Goal: Information Seeking & Learning: Check status

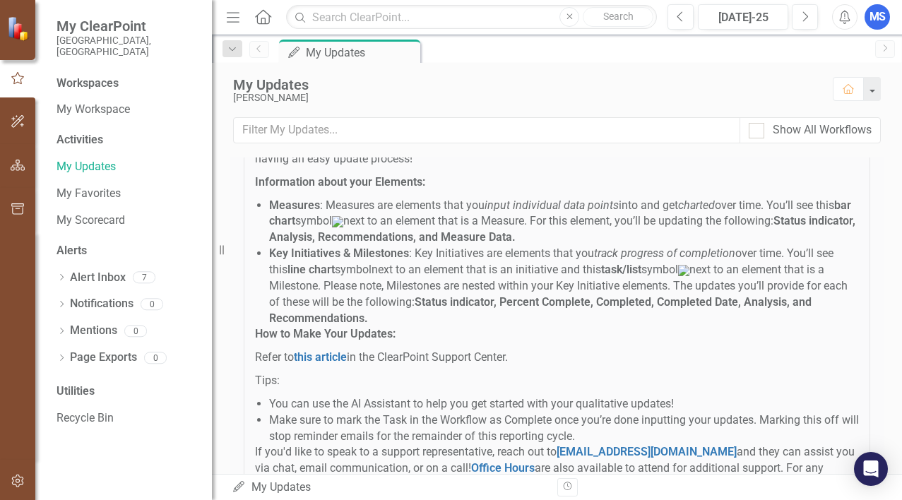
scroll to position [259, 0]
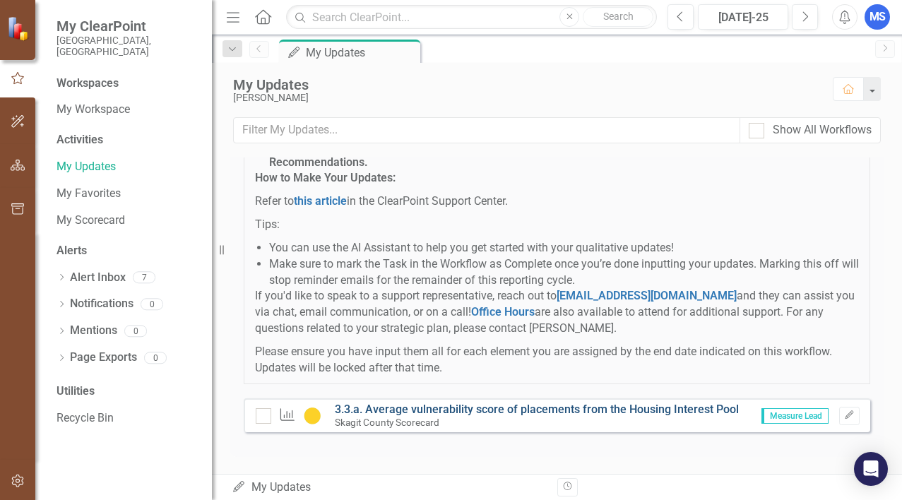
click at [505, 410] on link "3.3.a. Average vulnerability score of placements from the Housing Interest Pool" at bounding box center [537, 409] width 404 height 13
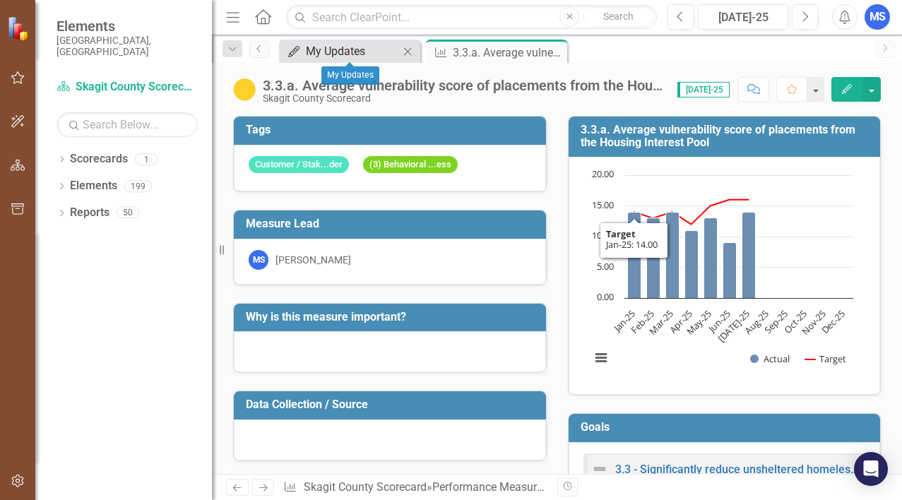
click at [350, 54] on div "My Updates" at bounding box center [352, 51] width 93 height 18
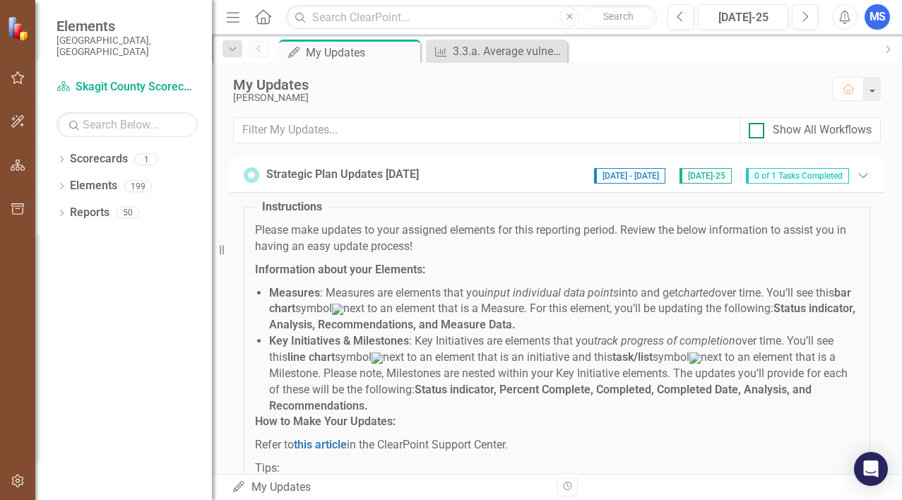
click at [761, 128] on div at bounding box center [757, 131] width 16 height 16
click at [758, 128] on input "Show All Workflows" at bounding box center [753, 127] width 9 height 9
checkbox input "true"
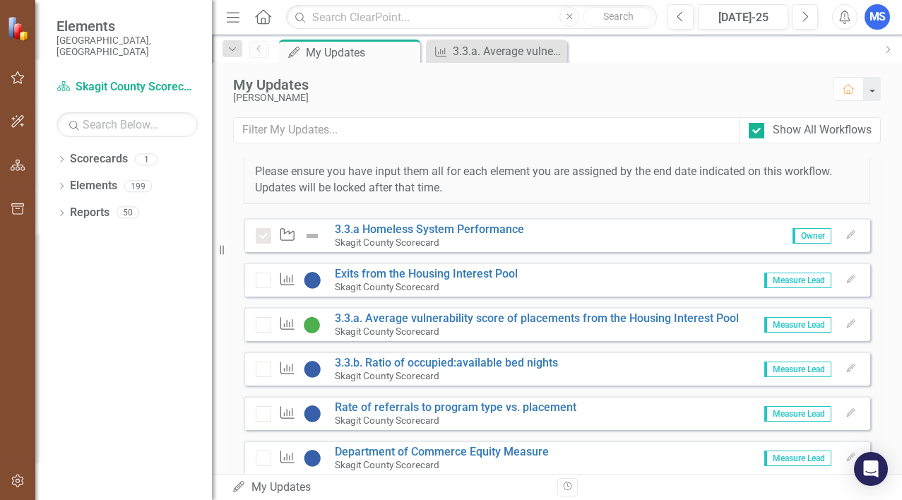
scroll to position [494, 0]
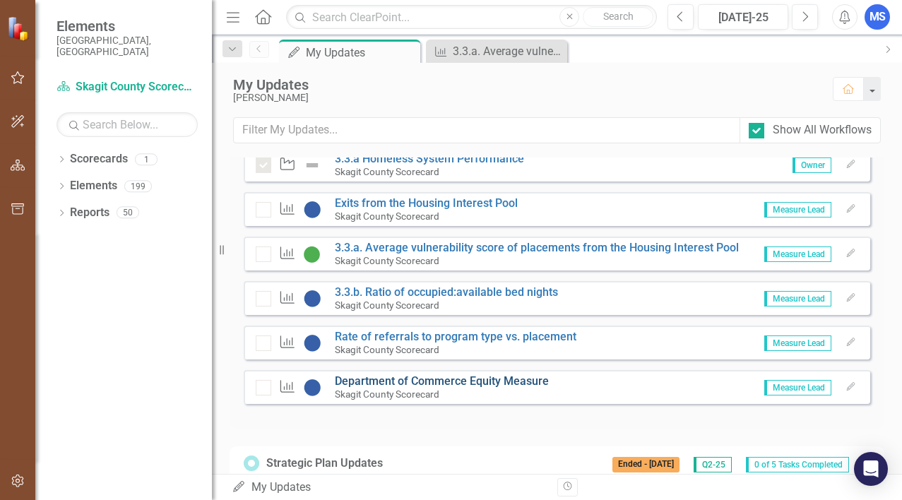
click at [476, 388] on link "Department of Commerce Equity Measure" at bounding box center [442, 380] width 214 height 13
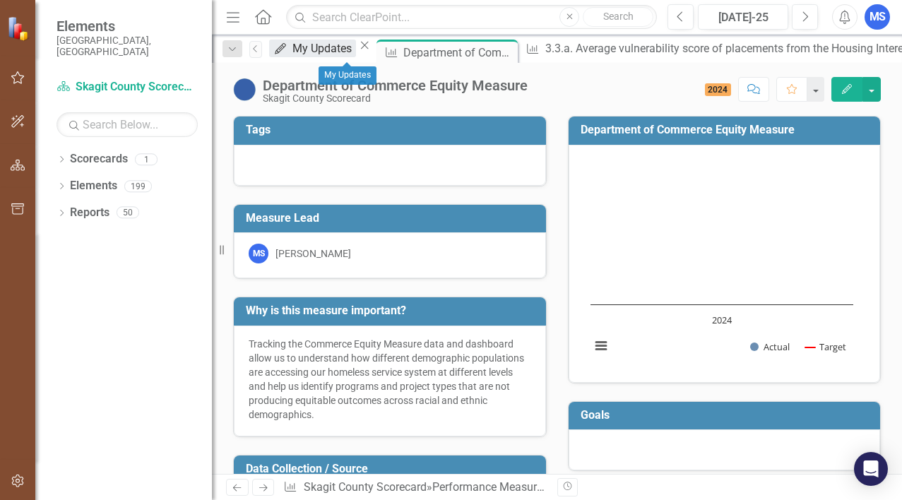
click at [347, 54] on div "My Updates" at bounding box center [324, 49] width 64 height 18
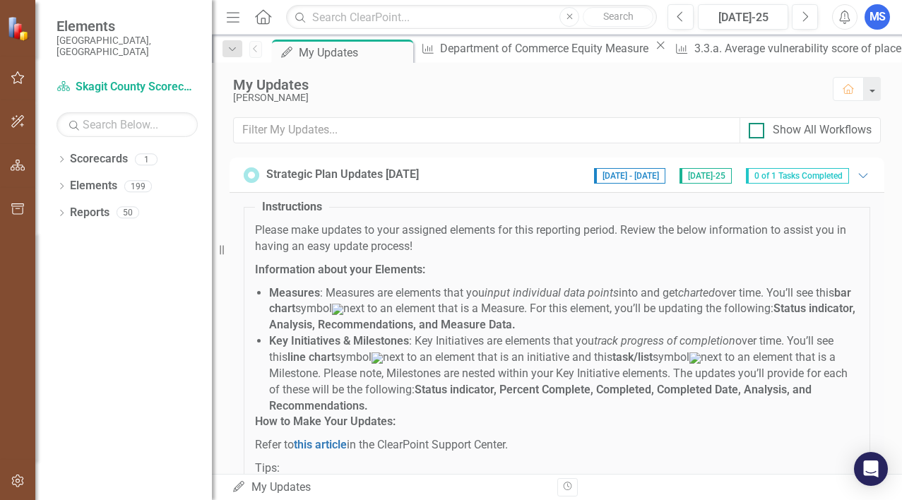
click at [789, 124] on div "Show All Workflows" at bounding box center [822, 130] width 99 height 16
click at [758, 124] on input "Show All Workflows" at bounding box center [753, 127] width 9 height 9
checkbox input "true"
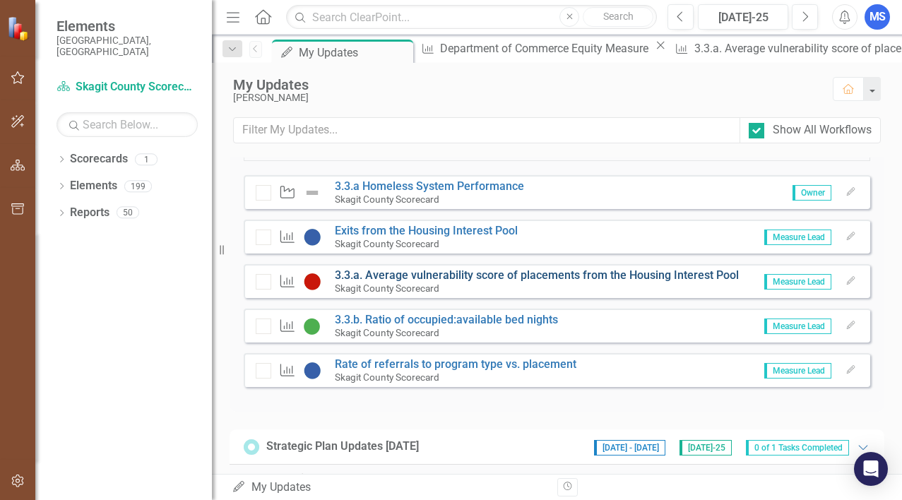
scroll to position [1271, 0]
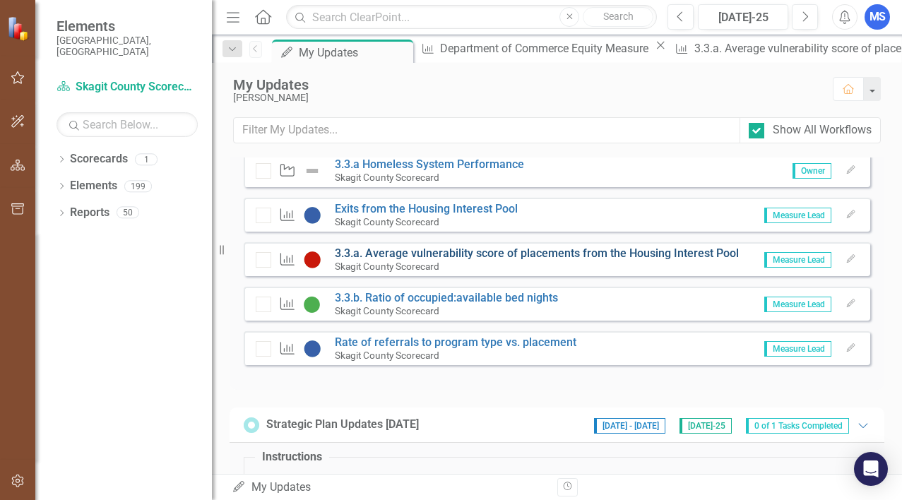
click at [441, 260] on link "3.3.a. Average vulnerability score of placements from the Housing Interest Pool" at bounding box center [537, 253] width 404 height 13
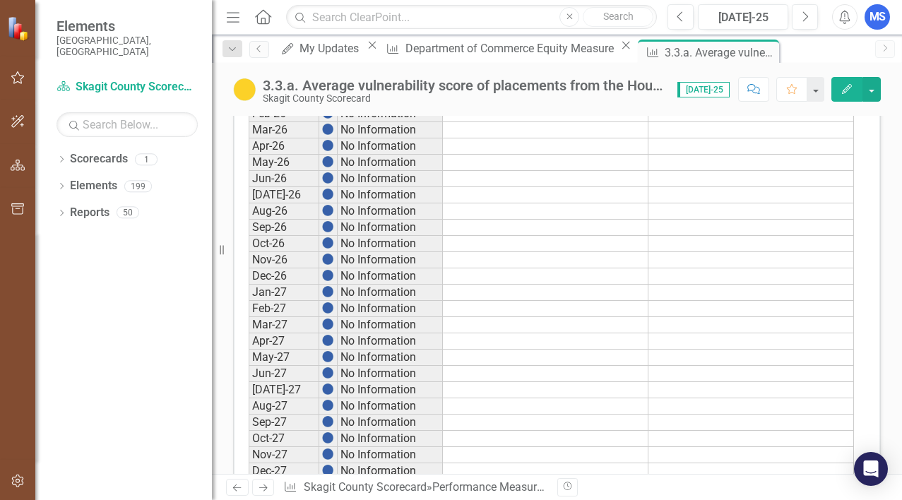
scroll to position [1614, 0]
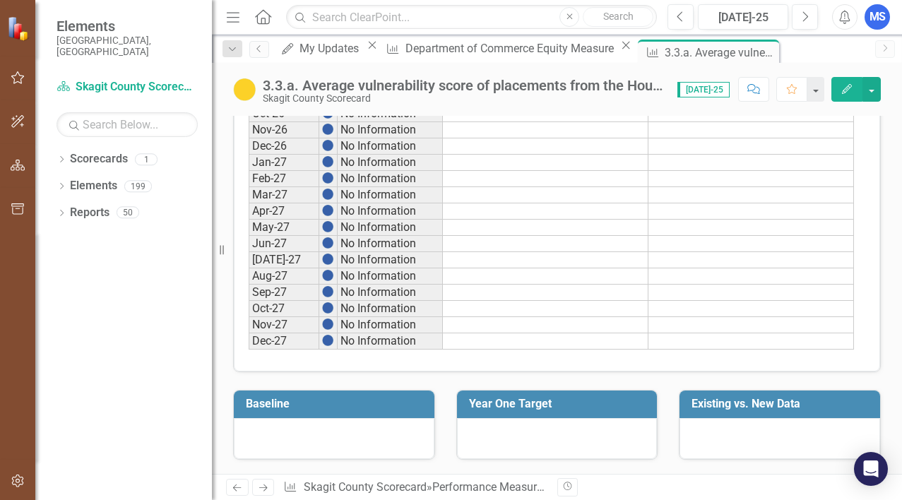
click at [240, 492] on icon "Previous" at bounding box center [237, 487] width 12 height 9
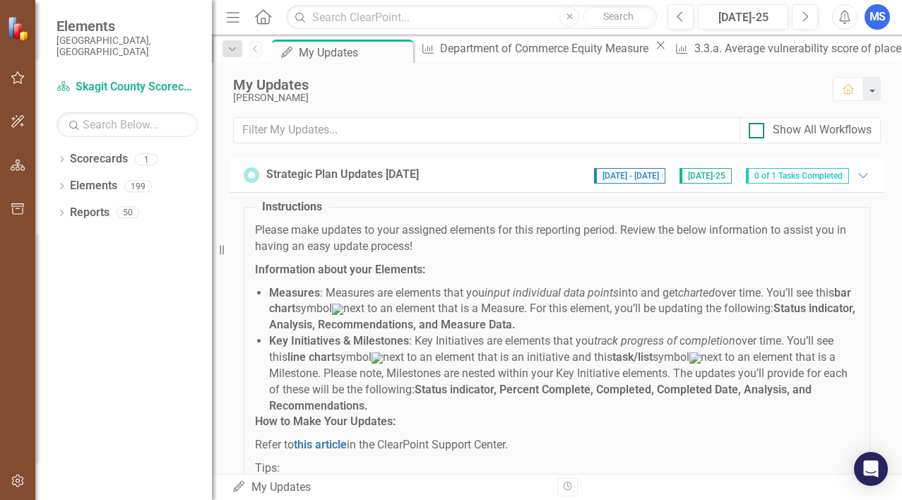
click at [807, 128] on div "Show All Workflows" at bounding box center [822, 130] width 99 height 16
click at [758, 128] on input "Show All Workflows" at bounding box center [753, 127] width 9 height 9
checkbox input "true"
click at [768, 177] on span "1 of 6 Tasks Completed" at bounding box center [797, 176] width 103 height 16
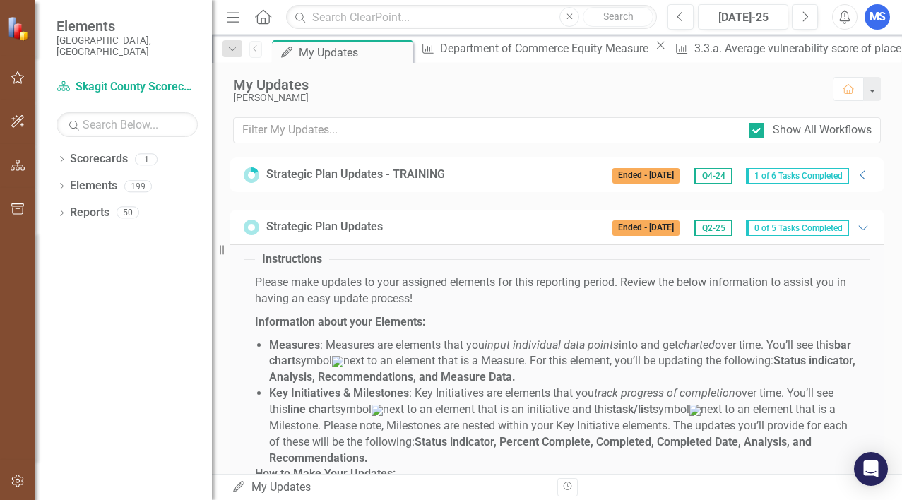
click at [767, 176] on span "1 of 6 Tasks Completed" at bounding box center [797, 176] width 103 height 16
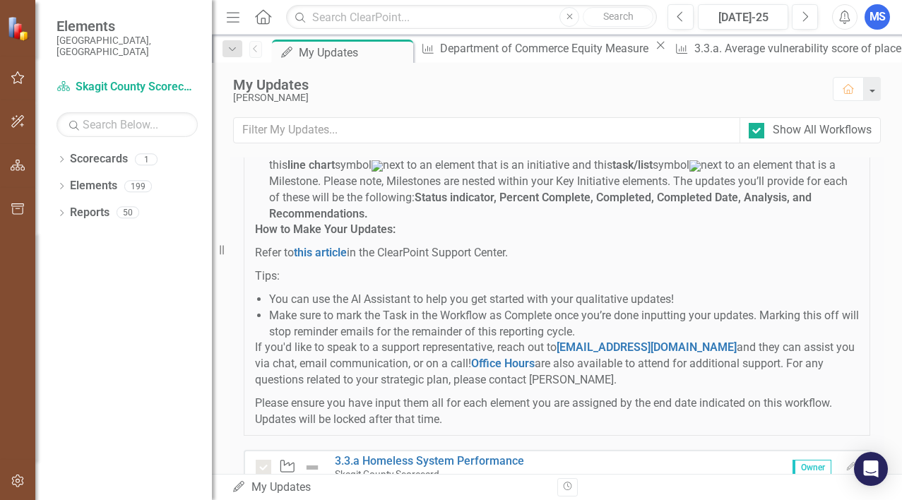
scroll to position [353, 0]
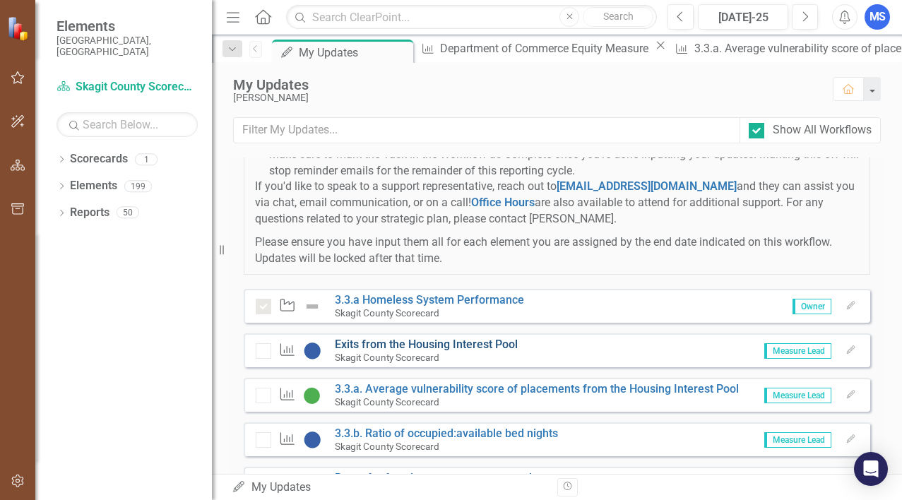
click at [472, 351] on link "Exits from the Housing Interest Pool" at bounding box center [426, 344] width 183 height 13
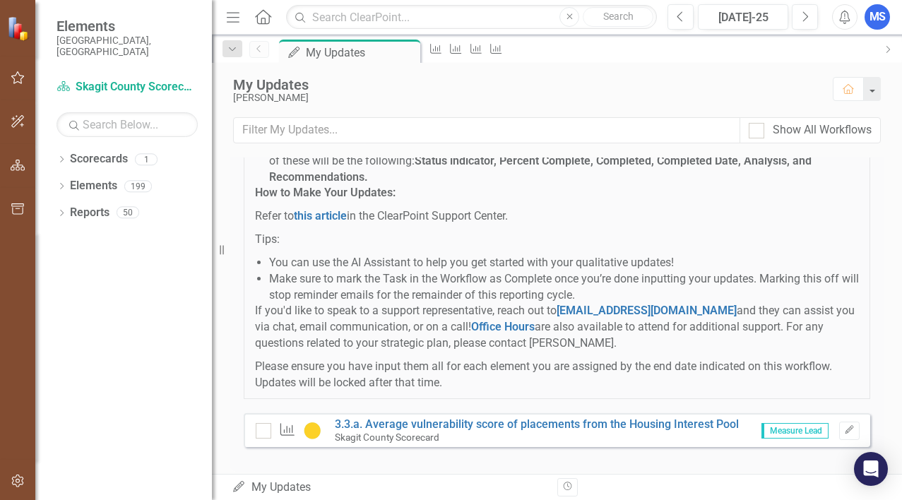
scroll to position [259, 0]
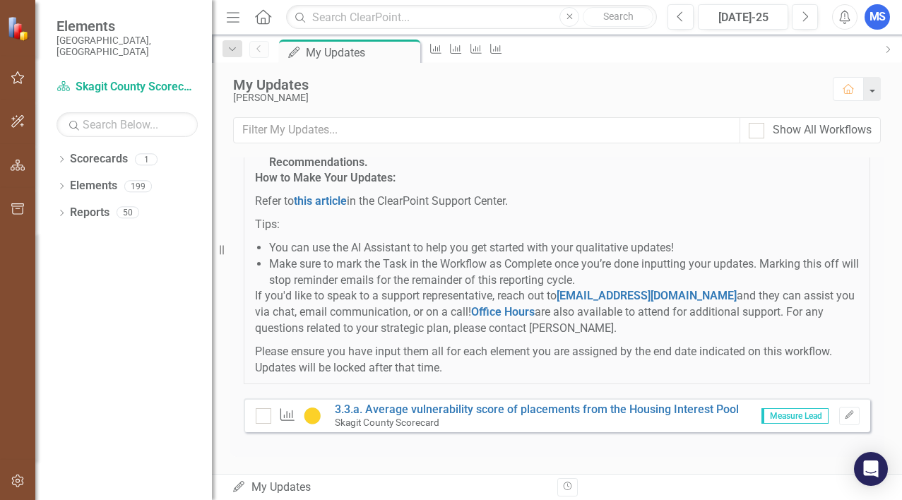
click at [273, 478] on div "My Updates My Updates Revision History" at bounding box center [557, 487] width 690 height 26
click at [562, 487] on icon "Revision History" at bounding box center [567, 486] width 11 height 8
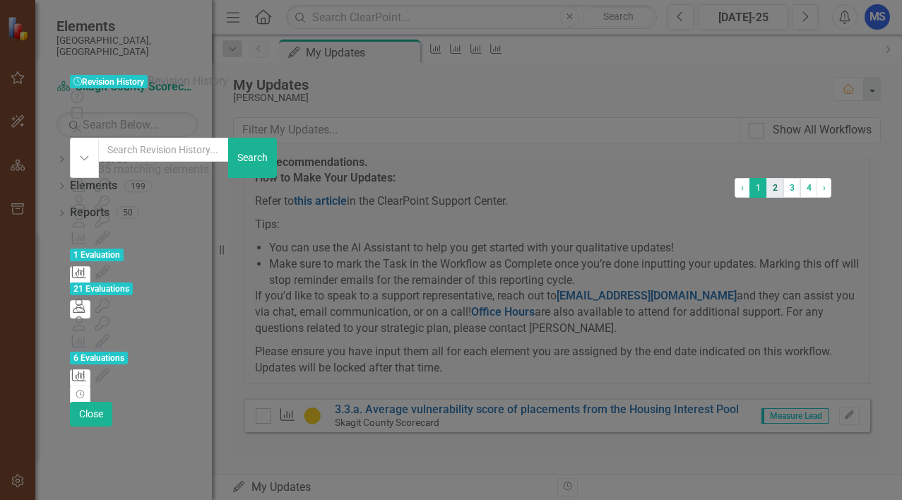
click at [766, 198] on link "2" at bounding box center [774, 188] width 17 height 20
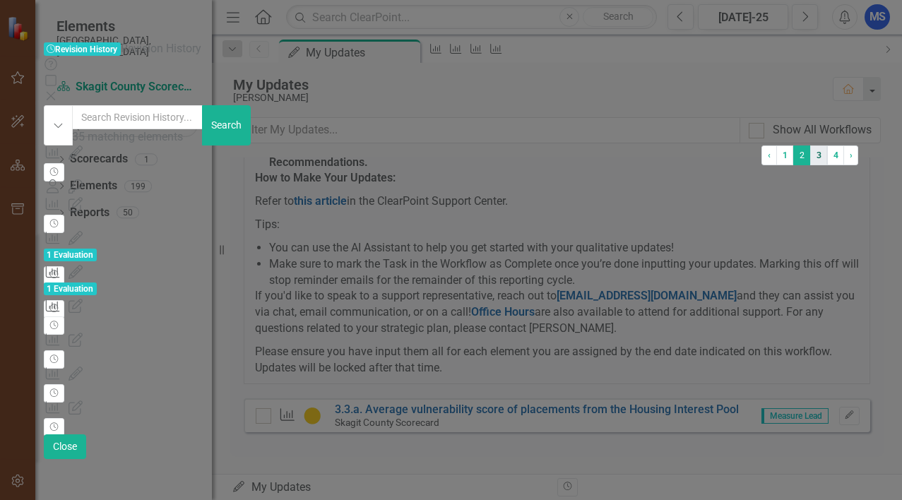
click at [810, 165] on link "3" at bounding box center [818, 156] width 17 height 20
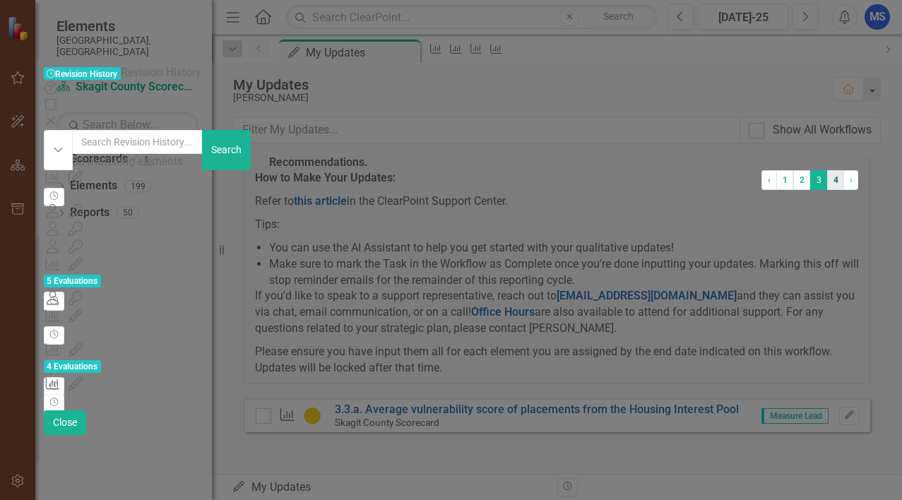
click at [827, 190] on link "4" at bounding box center [835, 180] width 17 height 20
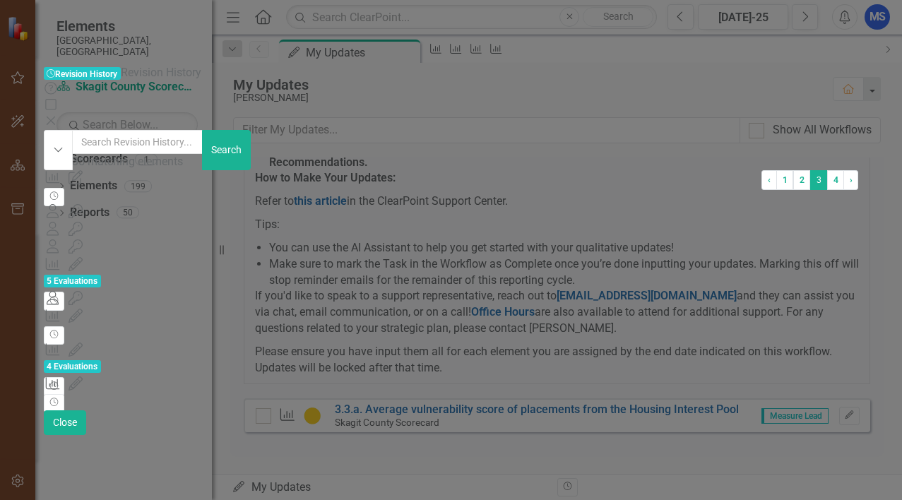
click at [452, 358] on div "Measure 1971228 (3.3.b. Ratio of occupied:available bed nights) Period Data Upd…" at bounding box center [403, 366] width 718 height 16
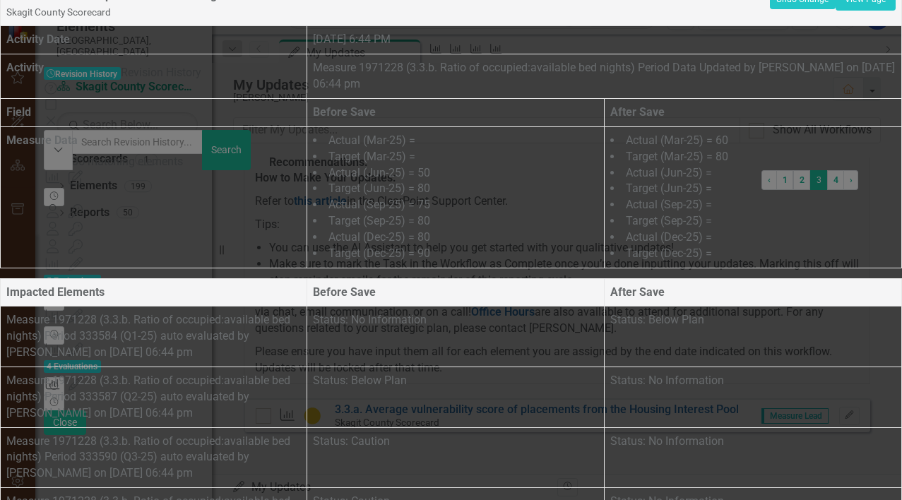
scroll to position [0, 0]
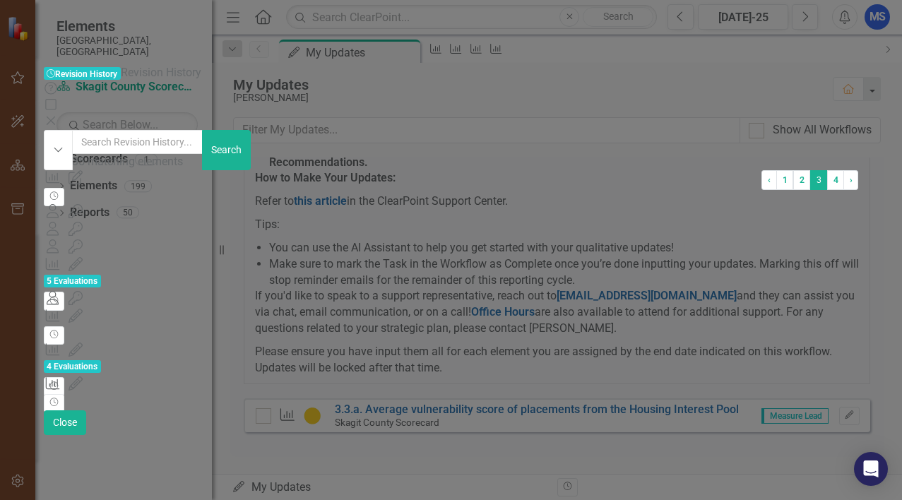
click at [58, 115] on icon "Close" at bounding box center [51, 120] width 14 height 11
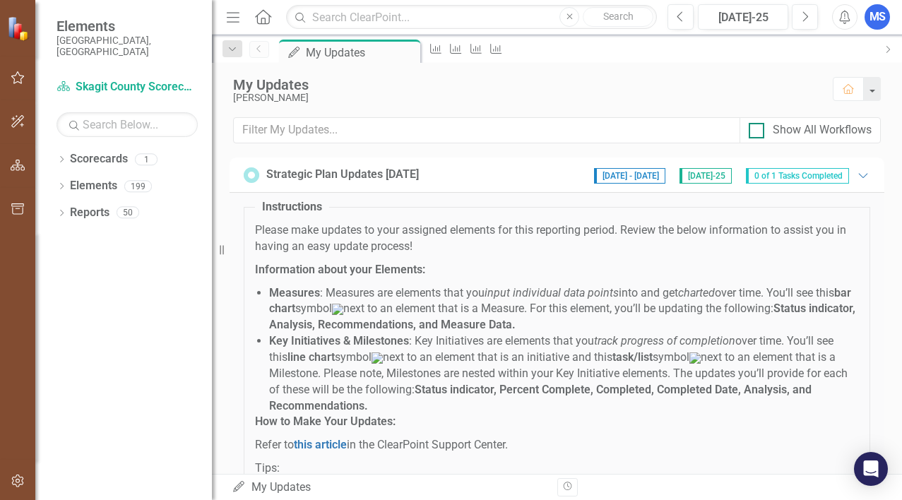
drag, startPoint x: 795, startPoint y: 127, endPoint x: 785, endPoint y: 135, distance: 12.6
click at [795, 127] on div "Show All Workflows" at bounding box center [822, 130] width 99 height 16
click at [758, 127] on input "Show All Workflows" at bounding box center [753, 127] width 9 height 9
checkbox input "true"
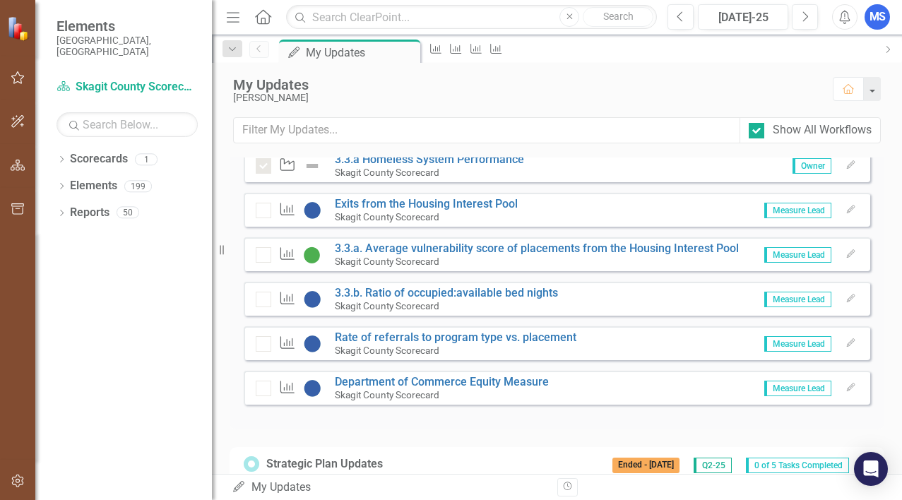
scroll to position [494, 0]
click at [526, 299] on link "3.3.b. Ratio of occupied:available bed nights" at bounding box center [446, 291] width 223 height 13
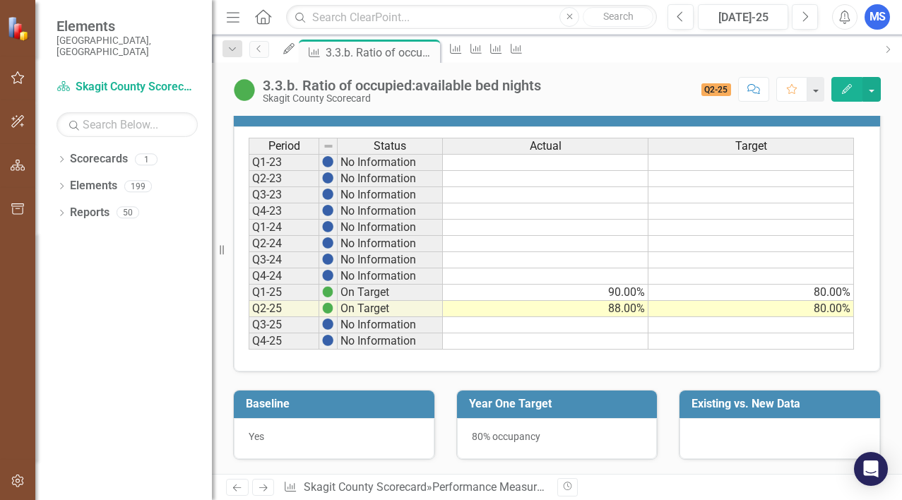
scroll to position [699, 0]
